Goal: Task Accomplishment & Management: Use online tool/utility

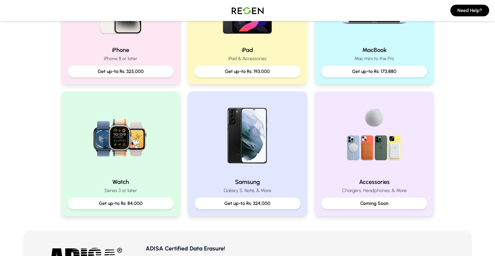
scroll to position [208, 0]
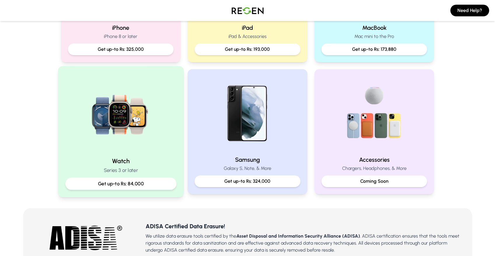
click at [150, 123] on img at bounding box center [120, 113] width 79 height 79
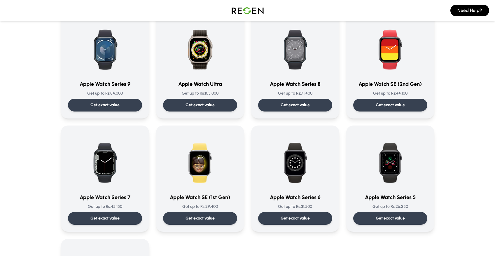
scroll to position [53, 0]
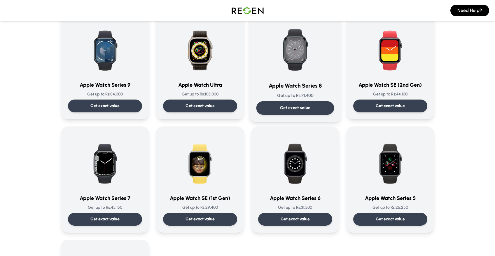
click at [317, 109] on div "Get exact value" at bounding box center [295, 107] width 78 height 13
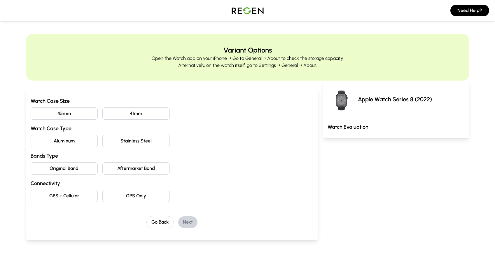
click at [84, 107] on div "Watch Case Size 45mm 41mm Watch Case Type Aluminum Stainless Steel Bands Type O…" at bounding box center [172, 149] width 283 height 105
click at [78, 117] on button "45mm" at bounding box center [64, 113] width 67 height 12
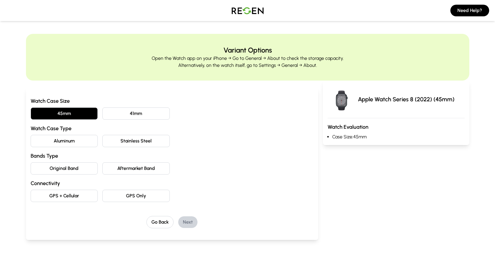
click at [70, 138] on button "Aluminum" at bounding box center [64, 141] width 67 height 12
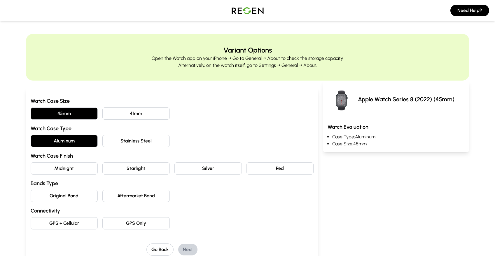
click at [79, 168] on button "Midnight" at bounding box center [64, 168] width 67 height 12
click at [73, 197] on button "Original Band" at bounding box center [64, 196] width 67 height 12
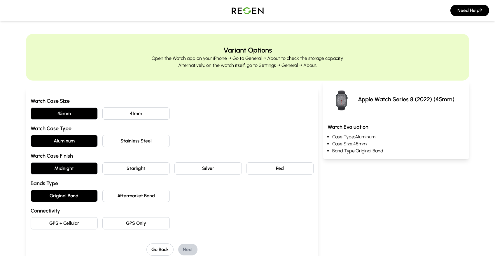
click at [133, 224] on button "GPS Only" at bounding box center [135, 223] width 67 height 12
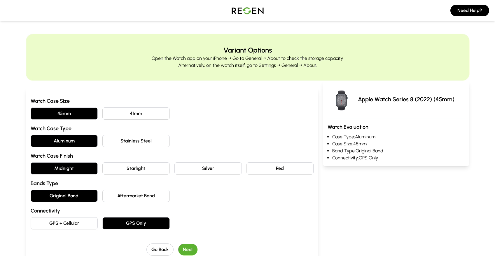
click at [198, 248] on div "Go Back Next" at bounding box center [172, 249] width 283 height 12
click at [191, 248] on button "Next" at bounding box center [187, 250] width 19 height 12
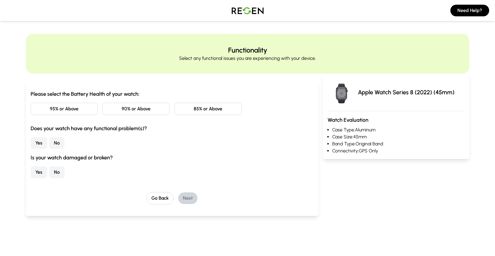
click at [222, 107] on button "85% or Above" at bounding box center [208, 109] width 67 height 12
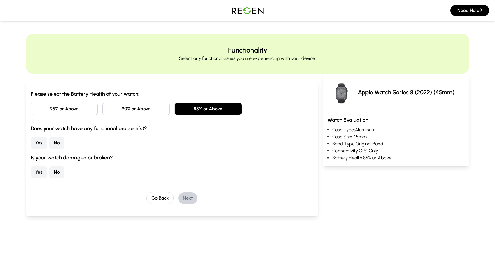
click at [53, 144] on button "No" at bounding box center [56, 143] width 15 height 12
click at [53, 166] on div "Is your watch damaged or broken? Yes No" at bounding box center [172, 166] width 283 height 25
click at [53, 169] on button "No" at bounding box center [56, 172] width 15 height 12
click at [188, 198] on button "Next" at bounding box center [187, 198] width 19 height 12
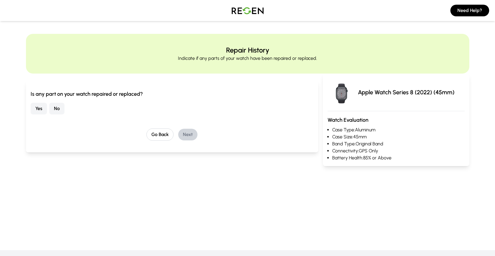
click at [54, 109] on button "No" at bounding box center [56, 109] width 15 height 12
click at [184, 138] on button "Next" at bounding box center [187, 135] width 19 height 12
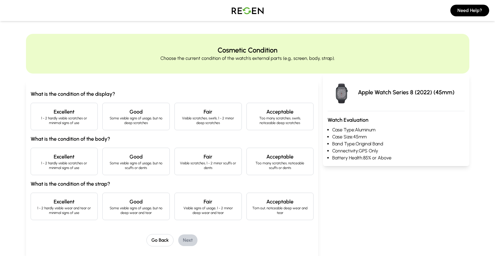
click at [184, 138] on h3 "What is the condition of the body?" at bounding box center [172, 139] width 283 height 8
click at [74, 112] on h4 "Excellent" at bounding box center [65, 112] width 58 height 8
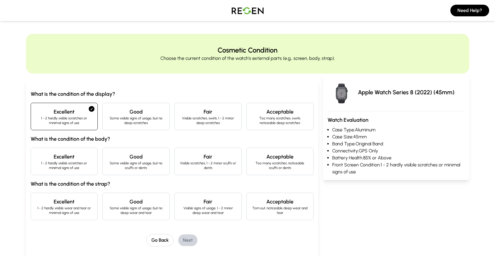
click at [58, 165] on p "1 - 2 hardly visible scratches or minimal signs of use" at bounding box center [65, 165] width 58 height 9
click at [58, 192] on div "What is the condition of the display? Excellent 1 - 2 hardly visible scratches …" at bounding box center [172, 155] width 283 height 130
click at [62, 208] on p "1 - 2 hardly visible wear and tear or minimal signs of use" at bounding box center [65, 210] width 58 height 9
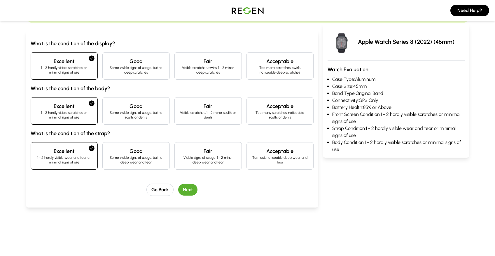
scroll to position [52, 0]
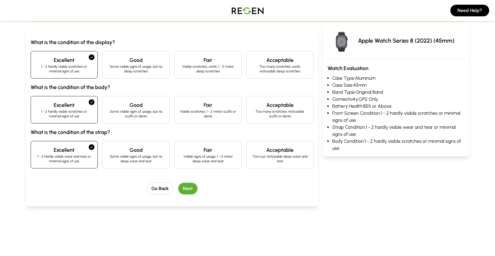
click at [198, 187] on div "Go Back Next" at bounding box center [172, 188] width 283 height 12
click at [194, 187] on button "Next" at bounding box center [187, 189] width 19 height 12
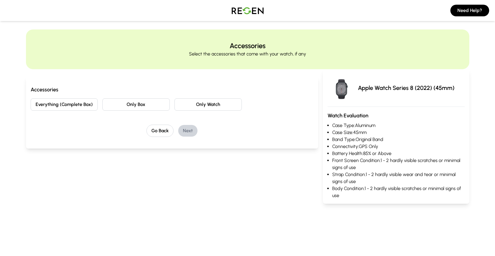
scroll to position [0, 0]
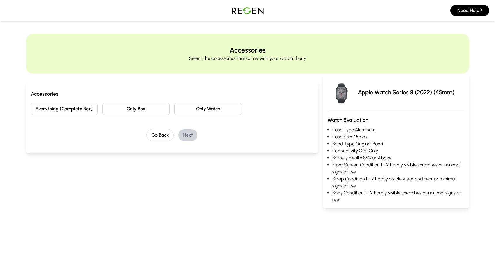
click at [74, 111] on button "Everything (Complete Box)" at bounding box center [64, 109] width 67 height 12
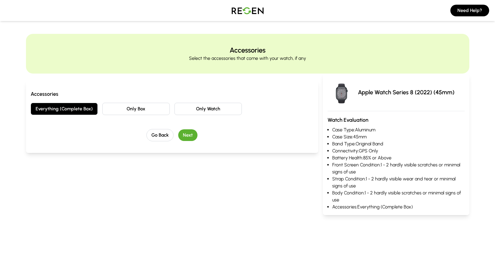
click at [190, 137] on button "Next" at bounding box center [187, 135] width 19 height 12
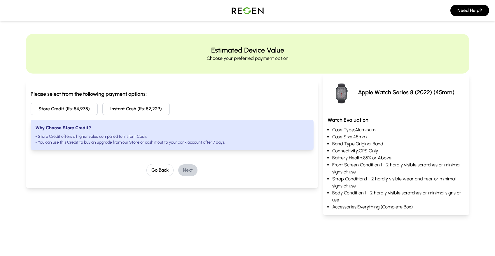
scroll to position [0, 0]
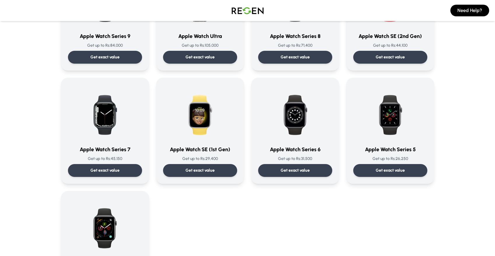
scroll to position [40, 0]
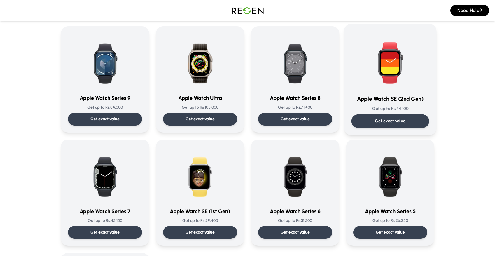
click at [383, 73] on img at bounding box center [390, 60] width 59 height 59
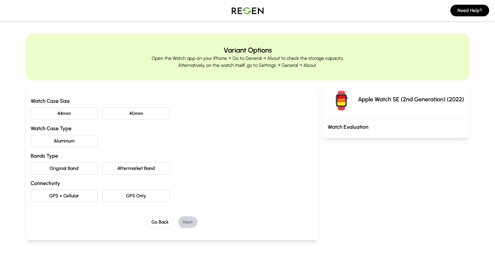
click at [83, 112] on button "44mm" at bounding box center [64, 113] width 67 height 12
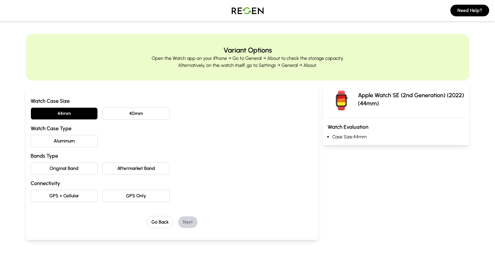
click at [73, 137] on button "Aluminum" at bounding box center [64, 141] width 67 height 12
